Goal: Transaction & Acquisition: Book appointment/travel/reservation

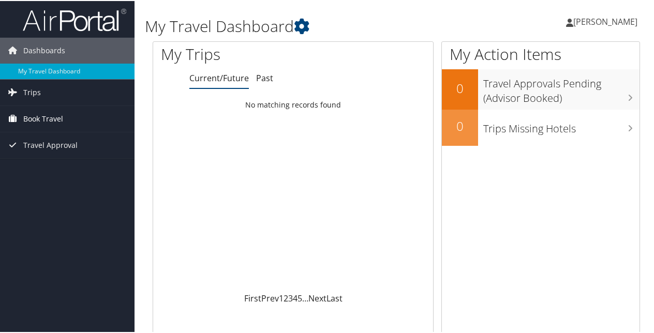
click at [63, 113] on link "Book Travel" at bounding box center [67, 118] width 135 height 26
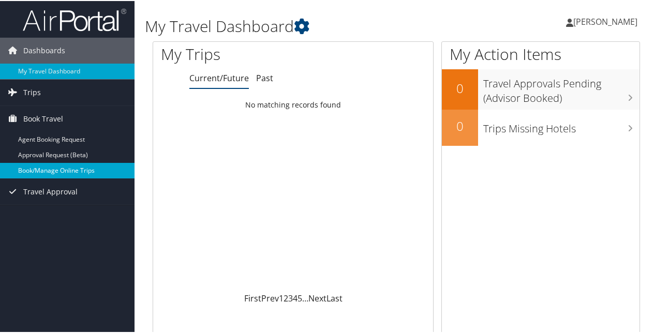
click at [60, 167] on link "Book/Manage Online Trips" at bounding box center [67, 170] width 135 height 16
